Goal: Information Seeking & Learning: Learn about a topic

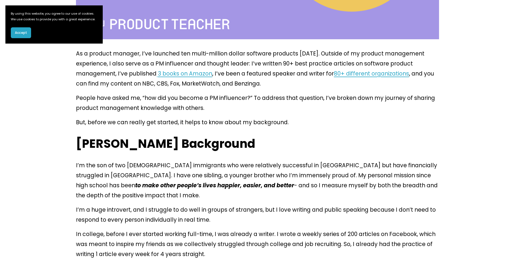
scroll to position [261, 0]
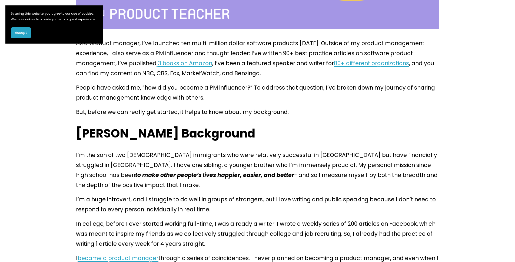
click at [15, 34] on section "By using this website, you agree to our use of cookies. We use cookies to provi…" at bounding box center [53, 24] width 97 height 38
click at [19, 37] on button "Accept" at bounding box center [21, 32] width 20 height 11
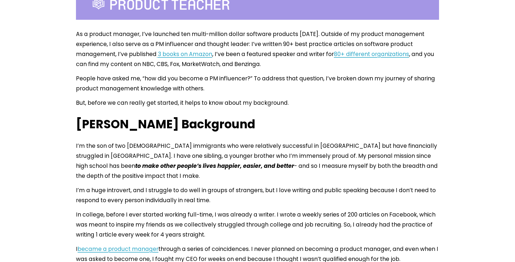
scroll to position [277, 0]
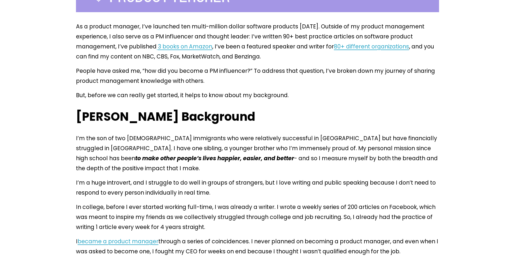
drag, startPoint x: 106, startPoint y: 22, endPoint x: 188, endPoint y: 28, distance: 82.5
click at [188, 28] on p "As a product manager, I’ve launched ten multi-million dollar software products …" at bounding box center [257, 41] width 363 height 40
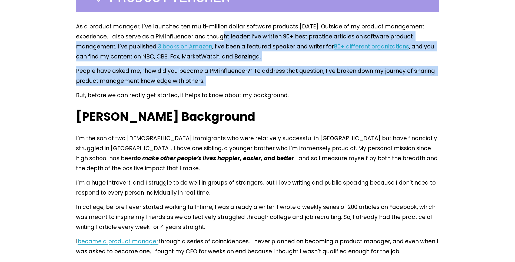
drag, startPoint x: 188, startPoint y: 25, endPoint x: 342, endPoint y: 77, distance: 163.0
click at [245, 41] on p "As a product manager, I’ve launched ten multi-million dollar software products …" at bounding box center [257, 41] width 363 height 40
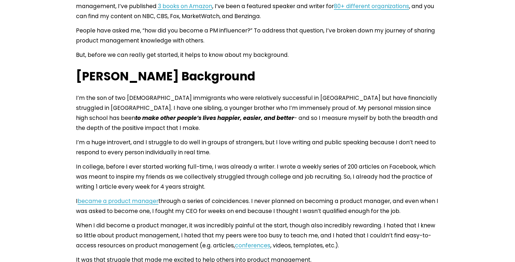
scroll to position [319, 0]
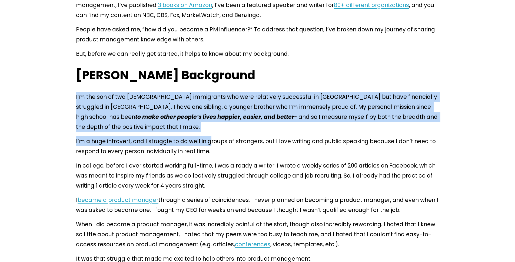
drag, startPoint x: 76, startPoint y: 80, endPoint x: 203, endPoint y: 117, distance: 131.8
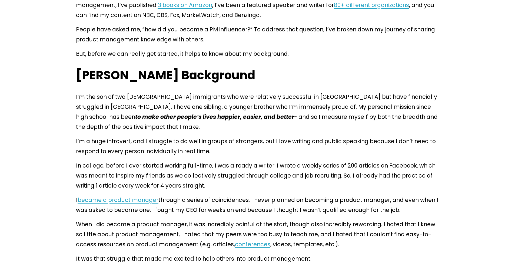
click at [212, 136] on p "I’m a huge introvert, and I struggle to do well in groups of strangers, but I l…" at bounding box center [257, 146] width 363 height 20
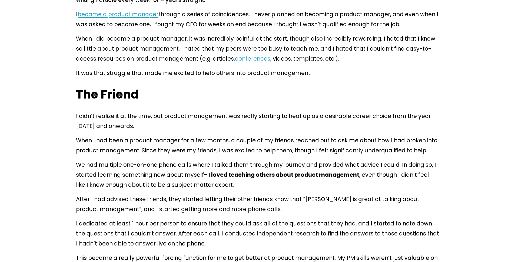
scroll to position [464, 0]
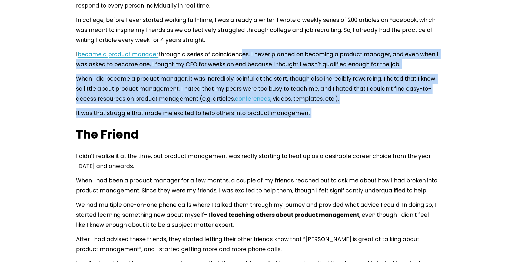
drag, startPoint x: 230, startPoint y: 20, endPoint x: 375, endPoint y: 74, distance: 154.8
click at [317, 108] on p "It was that struggle that made me excited to help others into product managemen…" at bounding box center [257, 113] width 363 height 10
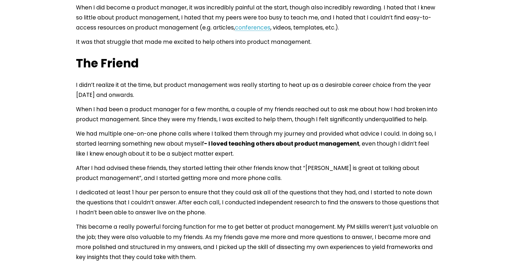
scroll to position [557, 0]
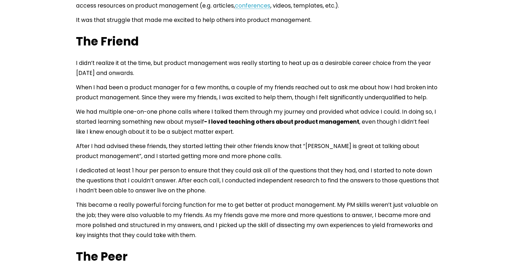
drag, startPoint x: 146, startPoint y: 24, endPoint x: 152, endPoint y: 41, distance: 17.9
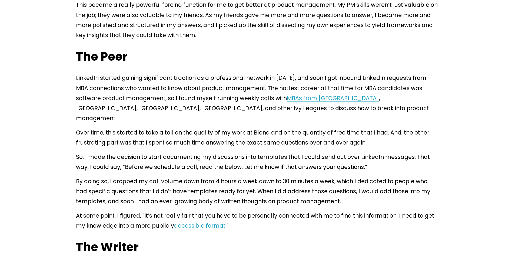
scroll to position [754, 0]
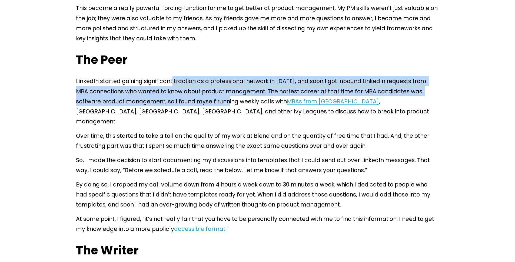
drag, startPoint x: 167, startPoint y: 31, endPoint x: 177, endPoint y: 46, distance: 18.2
click at [177, 76] on p "LinkedIn started gaining significant traction as a professional network in 2017…" at bounding box center [257, 101] width 363 height 50
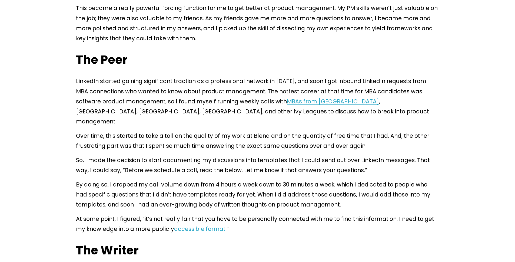
click at [180, 76] on p "LinkedIn started gaining significant traction as a professional network in 2017…" at bounding box center [257, 101] width 363 height 50
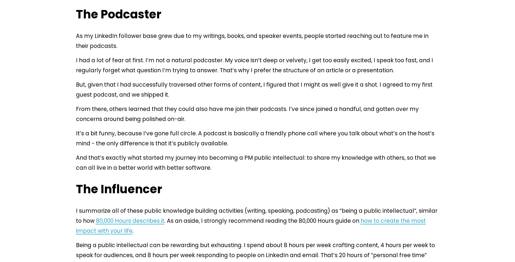
scroll to position [2071, 0]
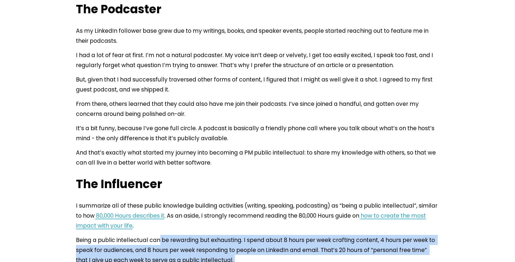
drag, startPoint x: 153, startPoint y: 55, endPoint x: 208, endPoint y: 78, distance: 59.6
click at [190, 235] on p "Being a public intellectual can be rewarding but exhausting. I spend about 8 ho…" at bounding box center [257, 250] width 363 height 30
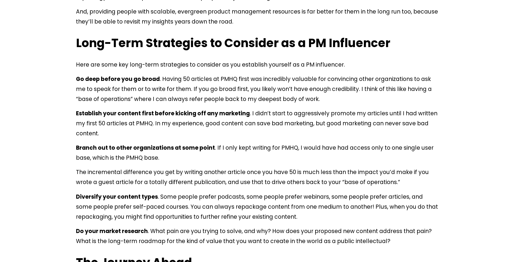
scroll to position [2958, 0]
